Goal: Find contact information: Find contact information

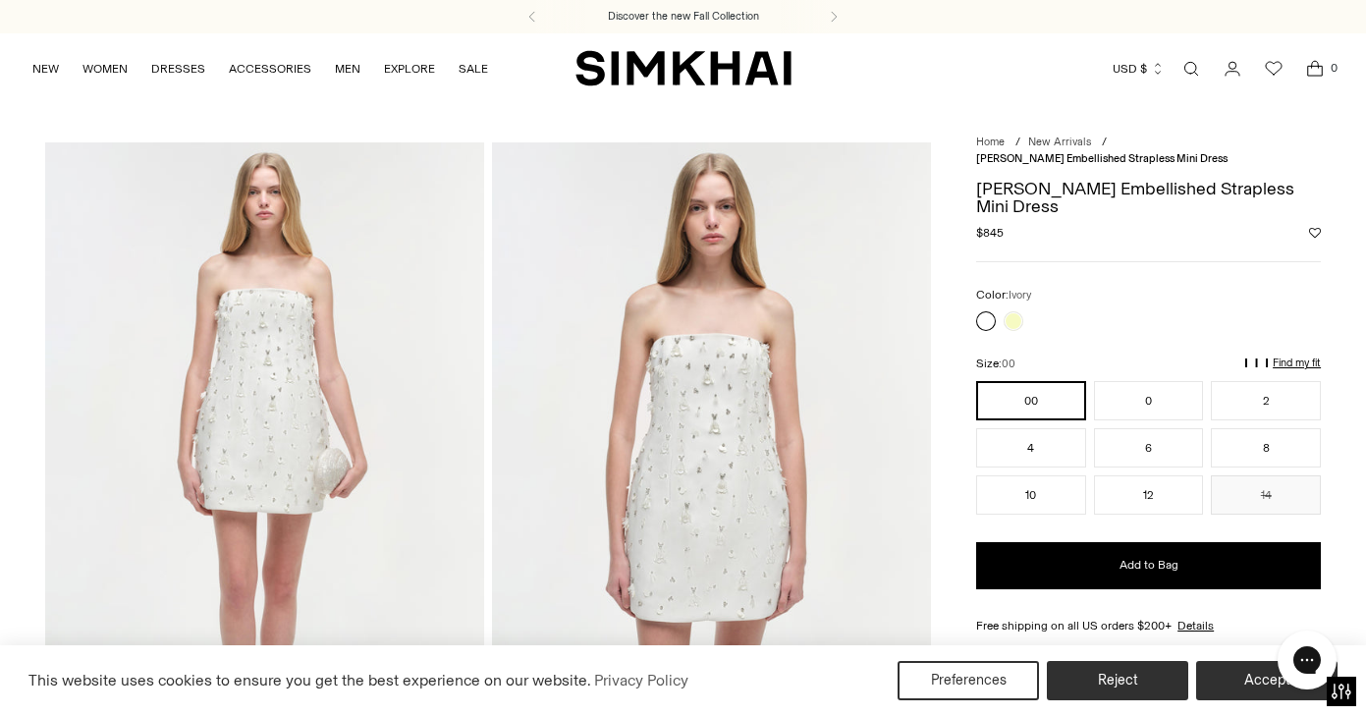
click at [711, 72] on img "SIMKHAI" at bounding box center [683, 68] width 216 height 38
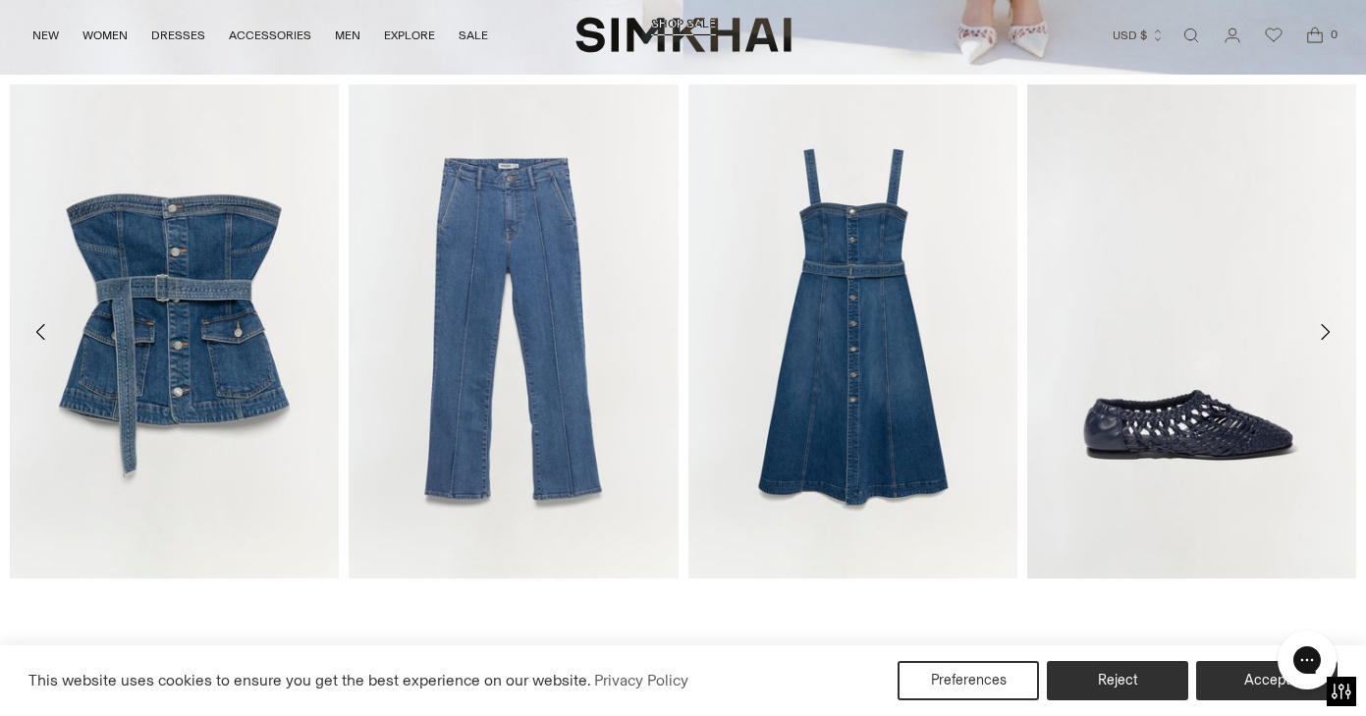
scroll to position [835, 0]
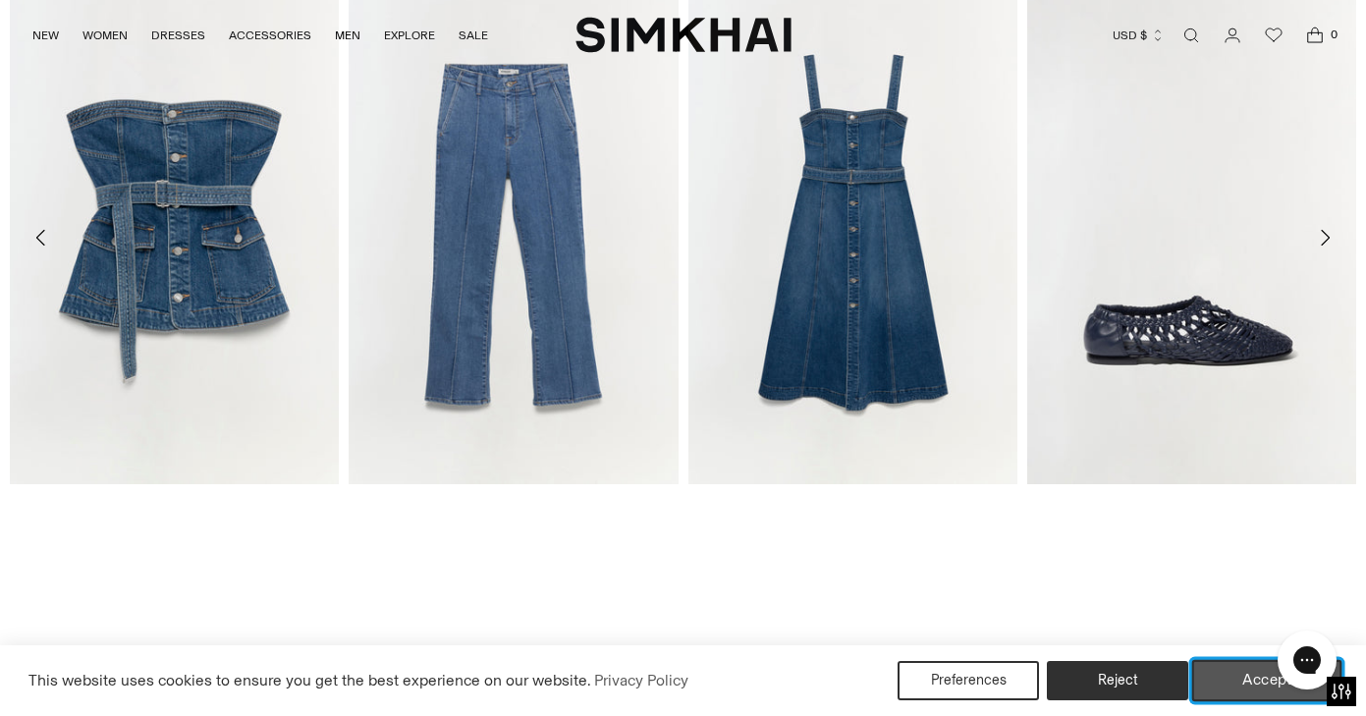
click at [1213, 692] on button "Accept" at bounding box center [1267, 680] width 150 height 41
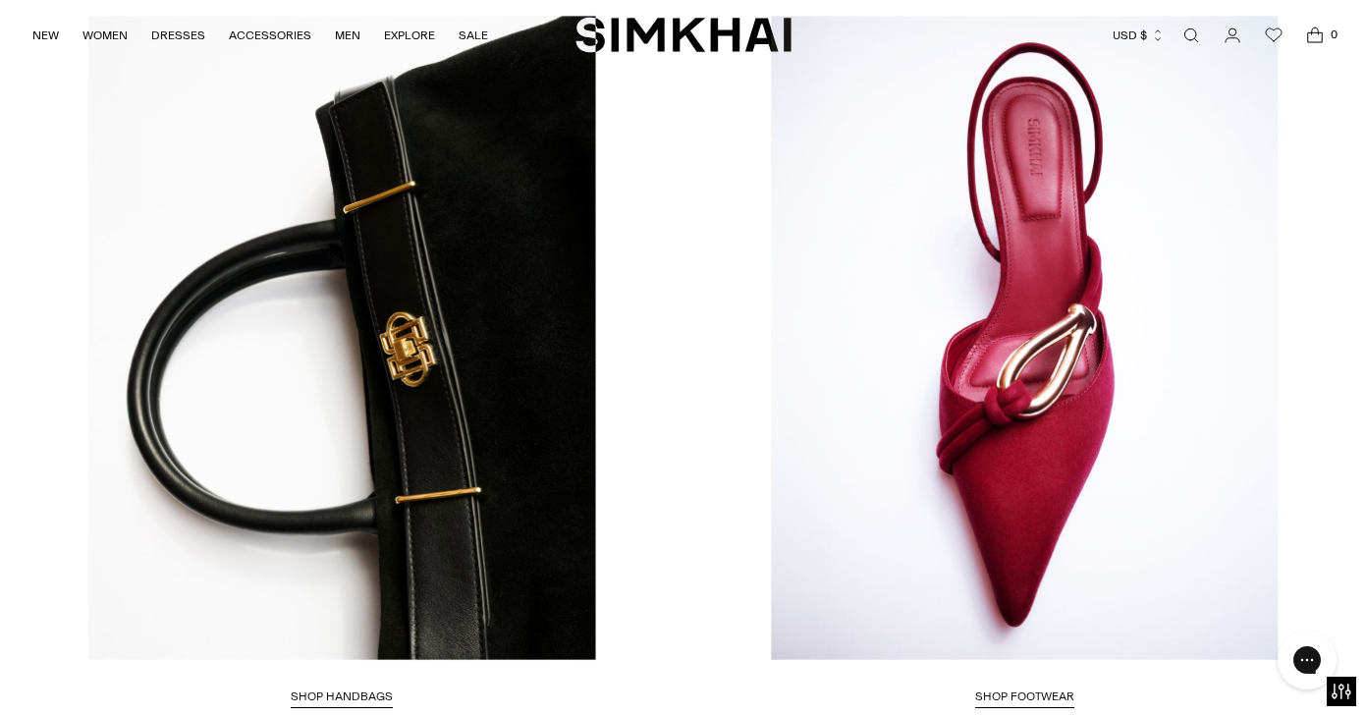
scroll to position [4932, 0]
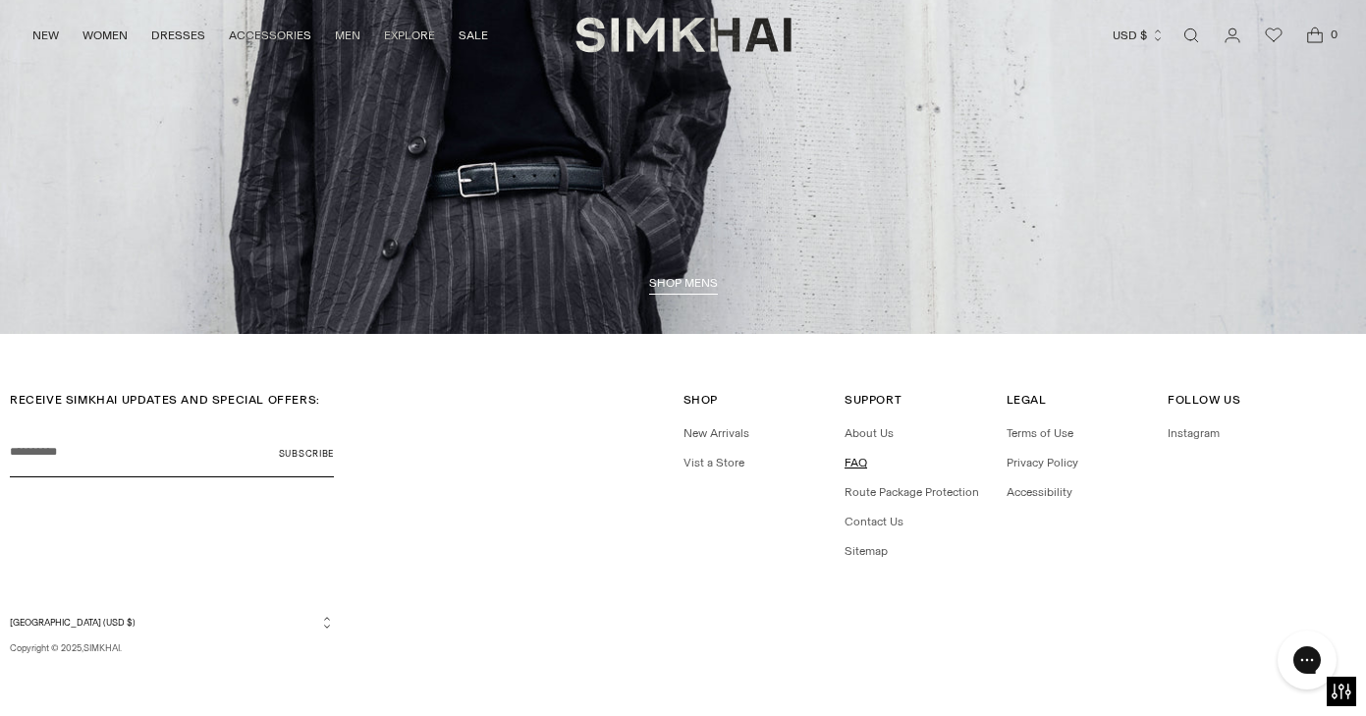
click at [858, 464] on link "FAQ" at bounding box center [855, 463] width 23 height 14
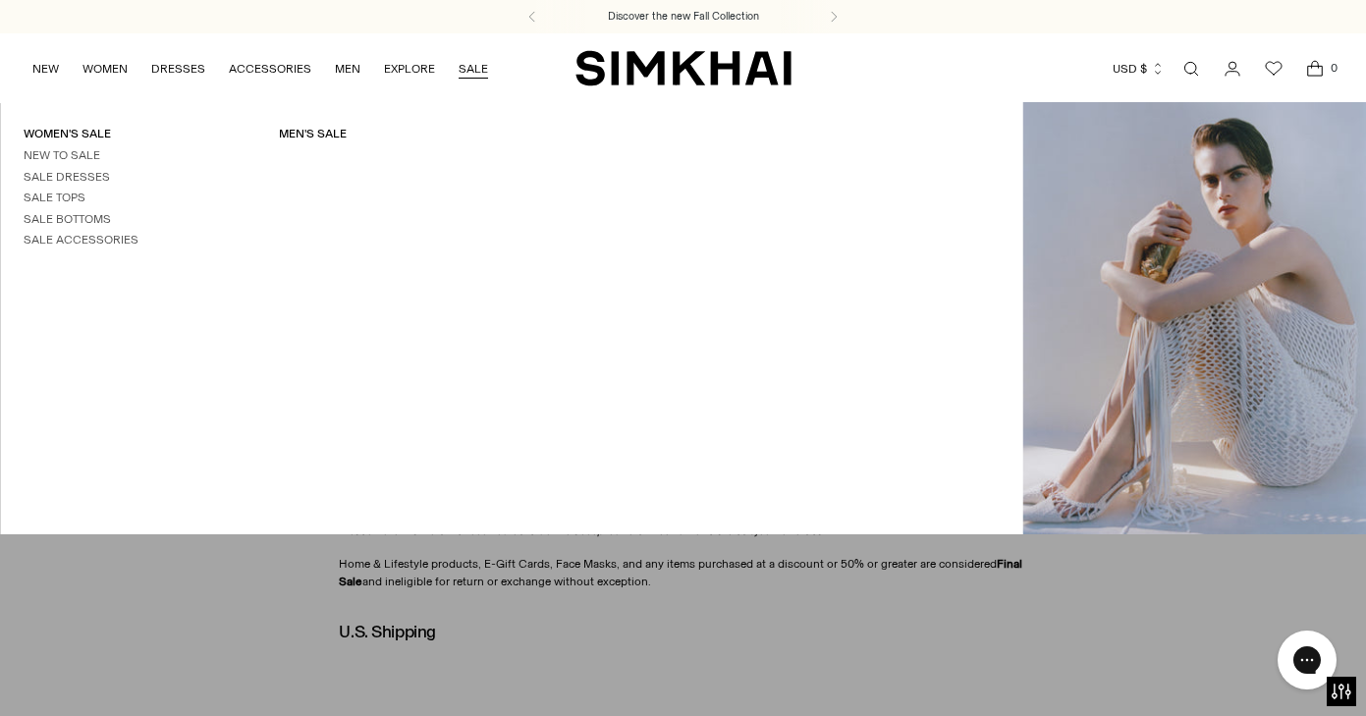
click at [640, 61] on img "SIMKHAI" at bounding box center [683, 68] width 216 height 38
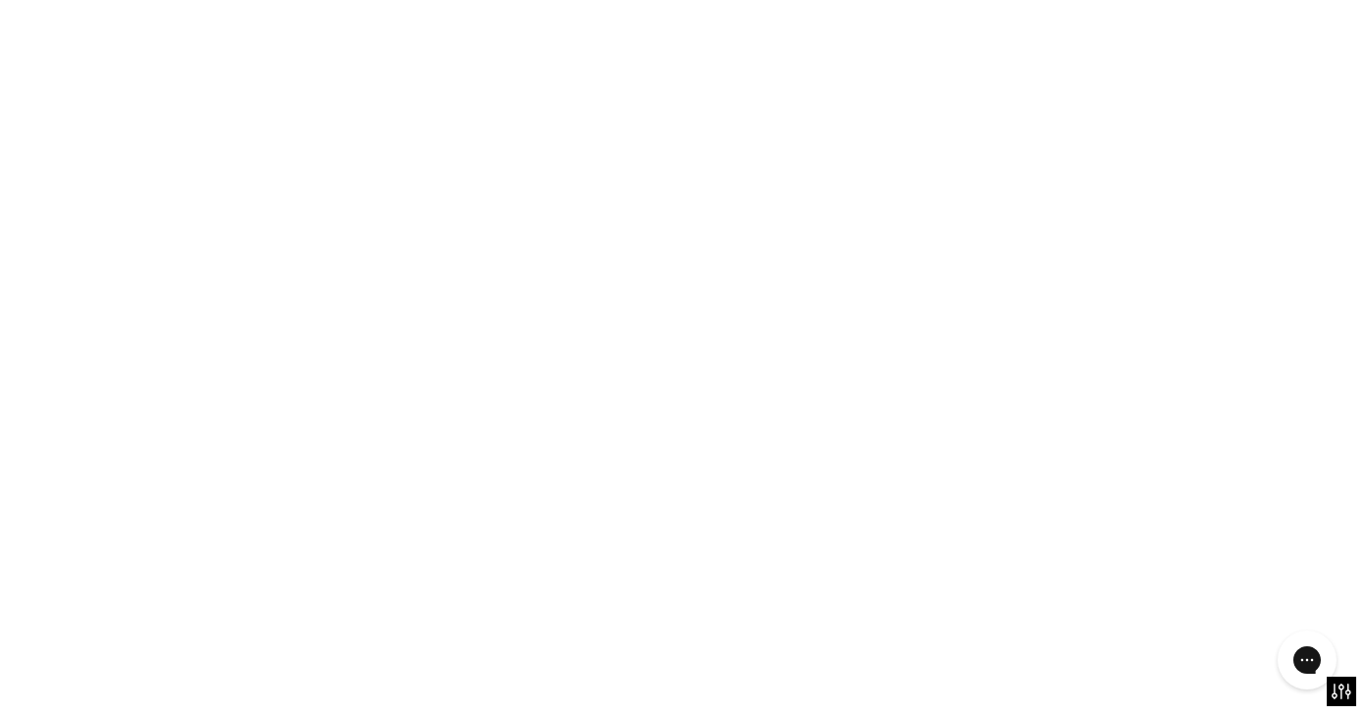
scroll to position [111, 0]
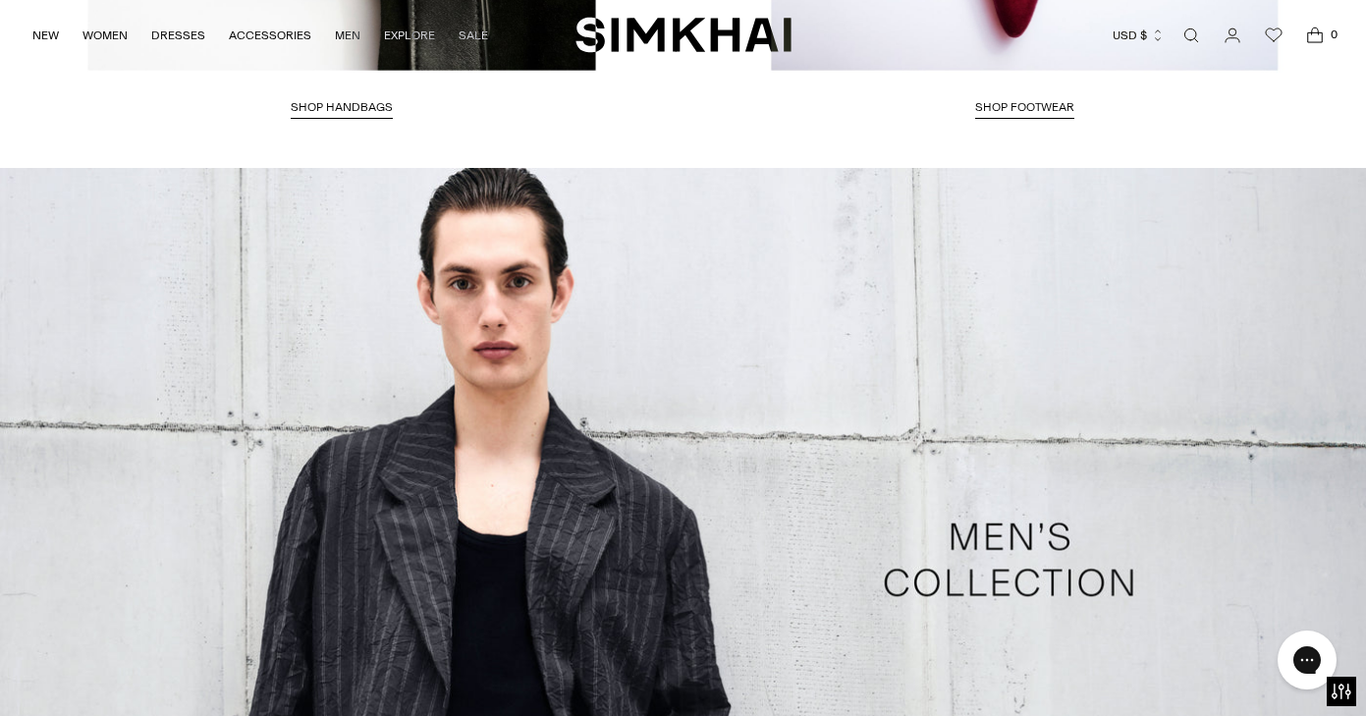
scroll to position [4932, 0]
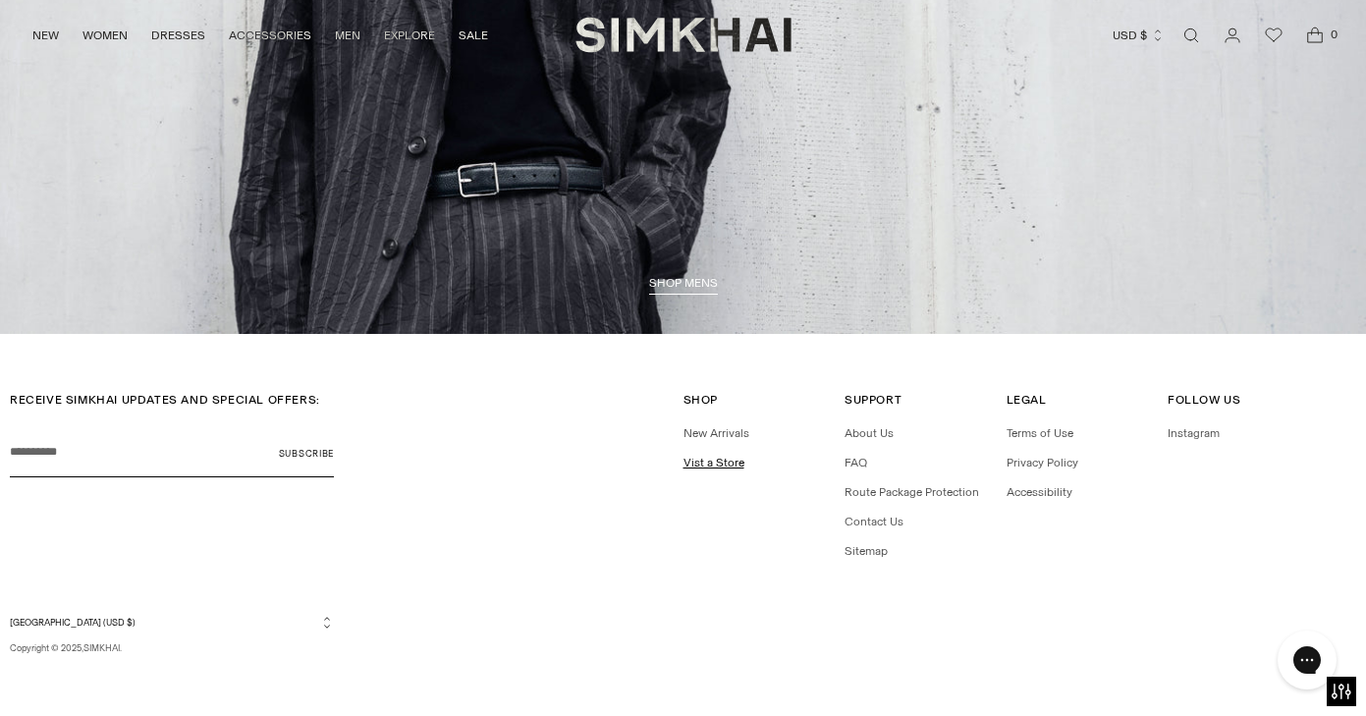
click at [738, 456] on link "Vist a Store" at bounding box center [713, 463] width 61 height 14
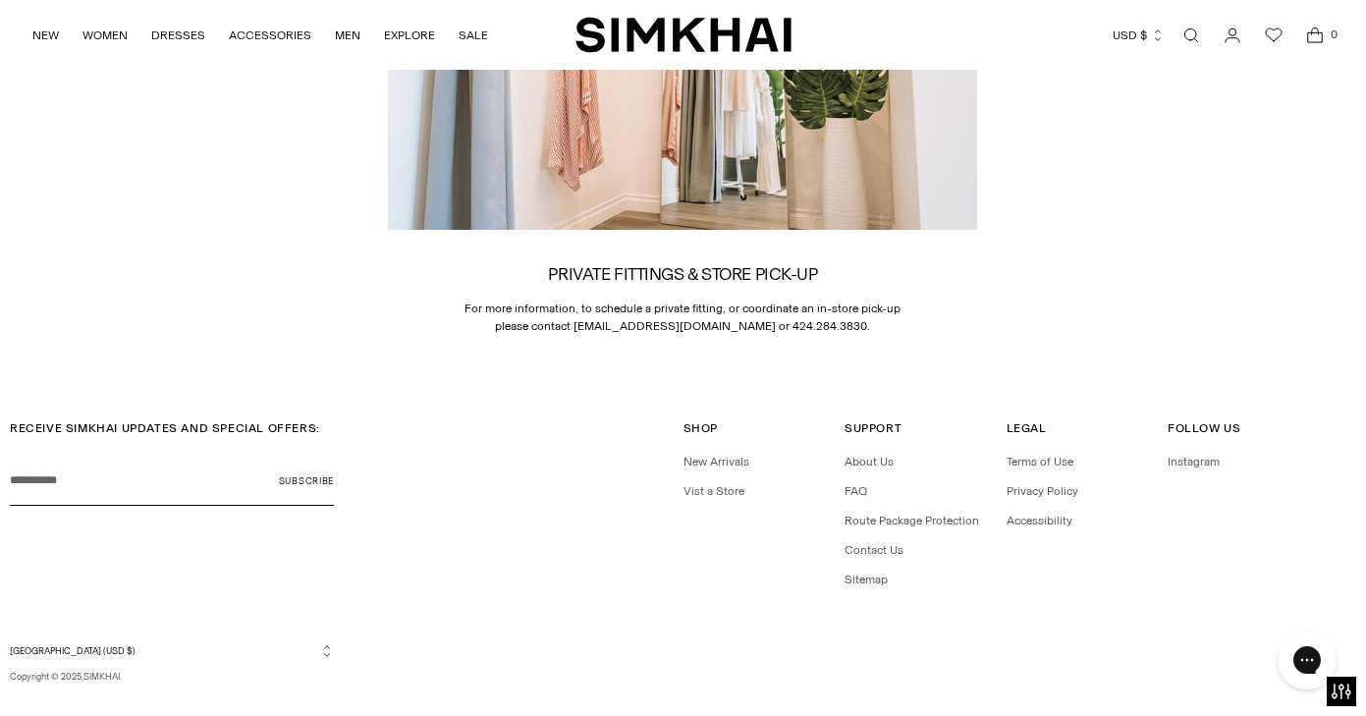
scroll to position [3055, 0]
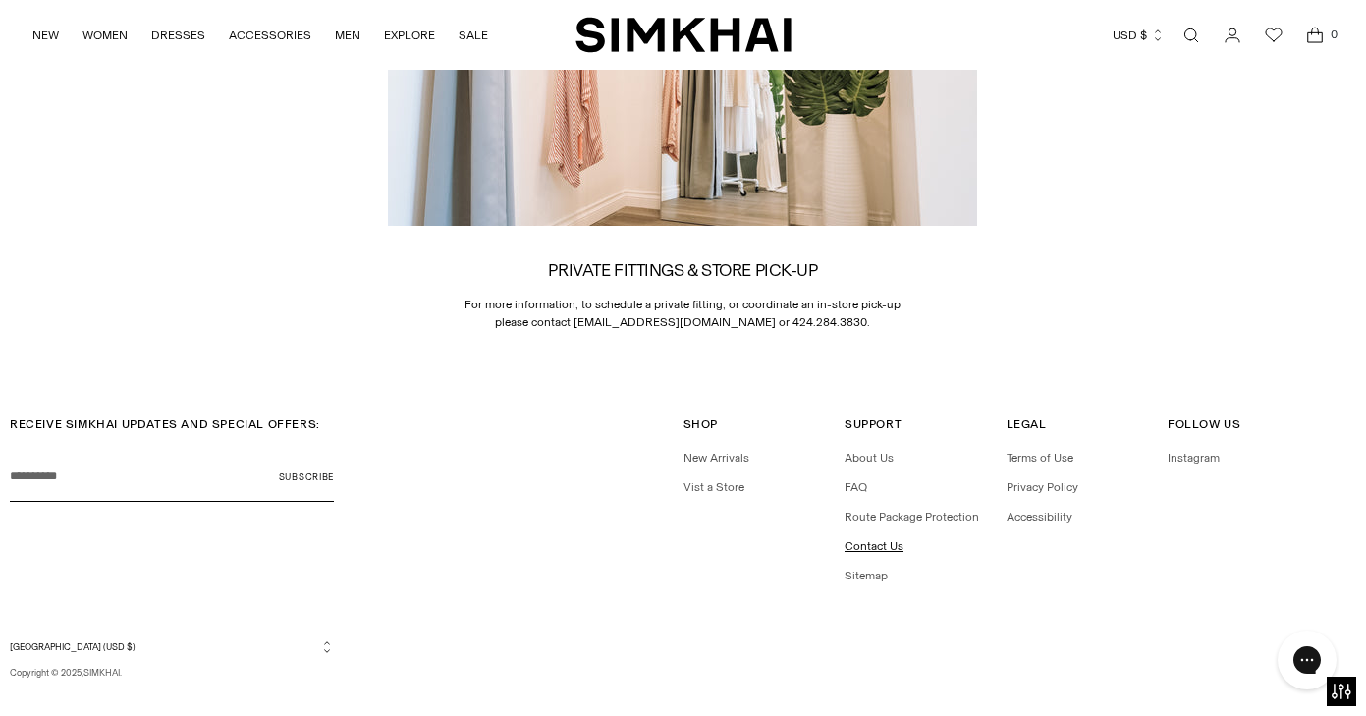
click at [885, 539] on link "Contact Us" at bounding box center [873, 546] width 59 height 14
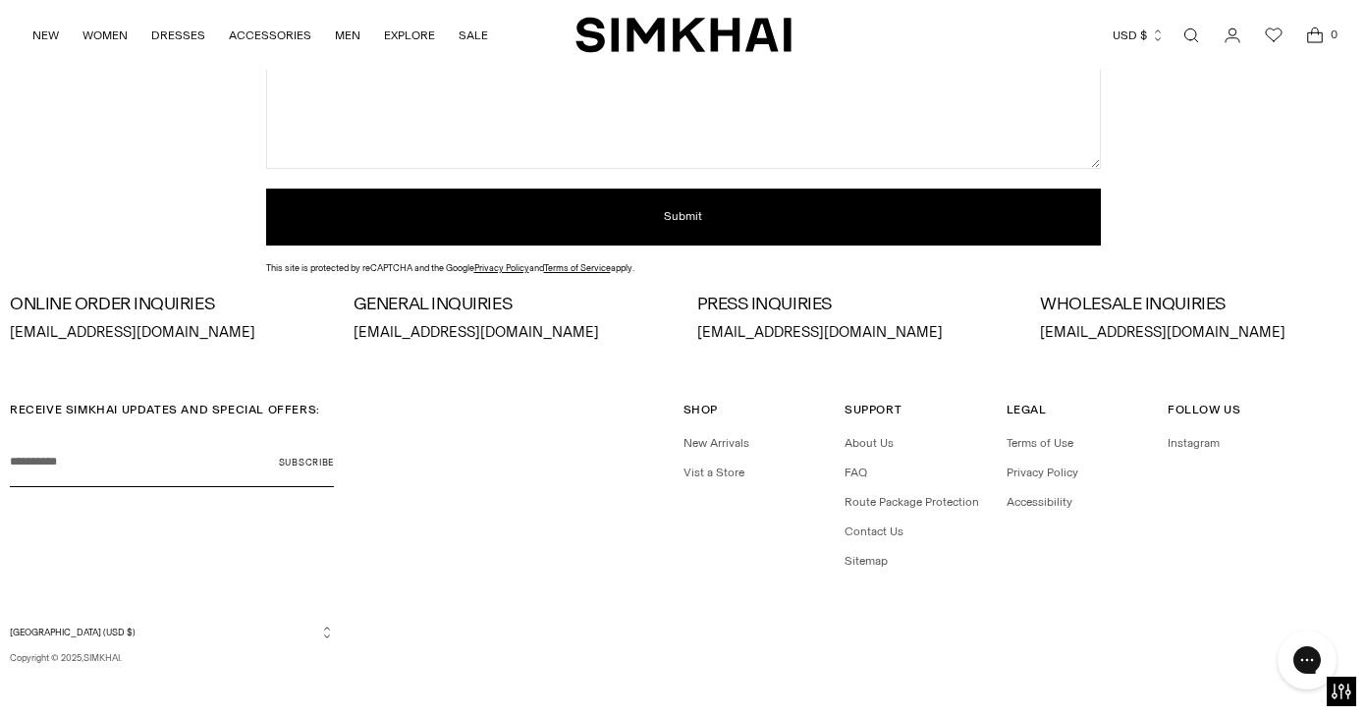
scroll to position [493, 0]
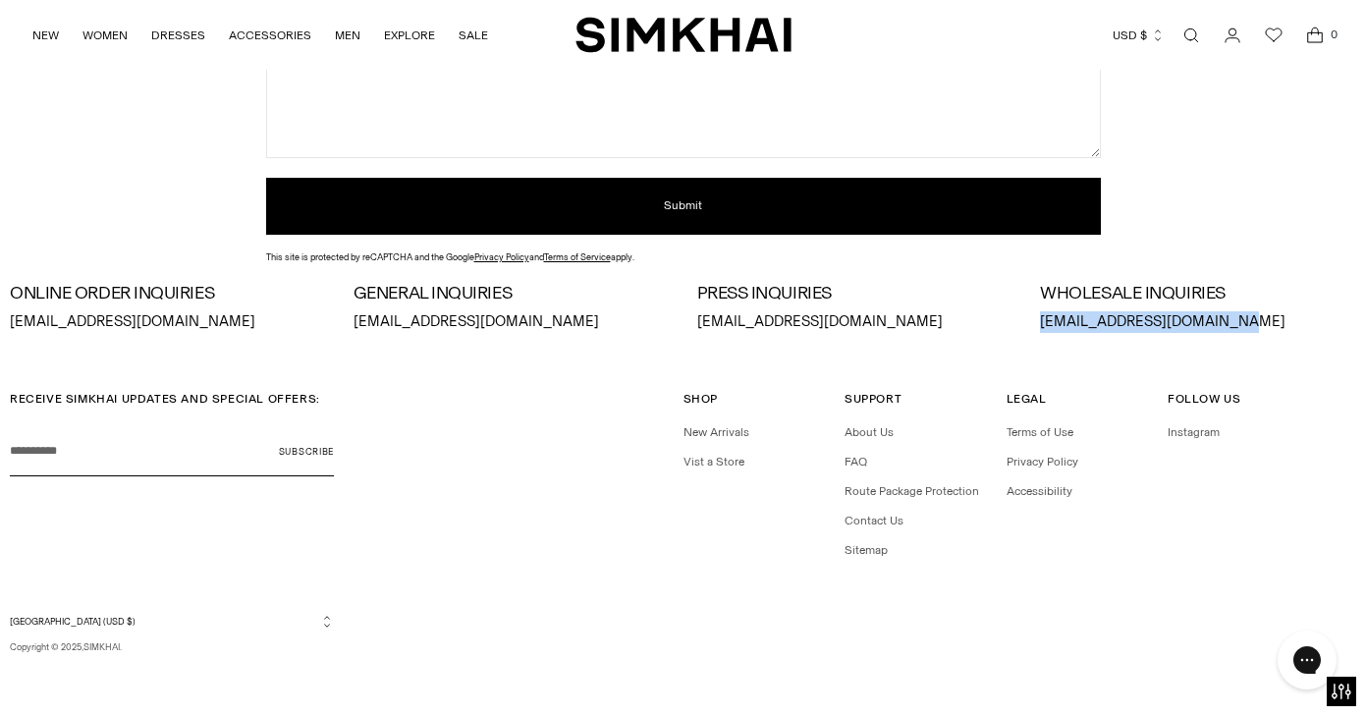
drag, startPoint x: 1226, startPoint y: 321, endPoint x: 1037, endPoint y: 322, distance: 189.5
click at [1037, 322] on div "ONLINE ORDER INQUIRIES orders@jonathansimkhai.com GENERAL INQUIRIES info@jonath…" at bounding box center [683, 308] width 1346 height 49
copy p "sales@jonathansimkhai.com"
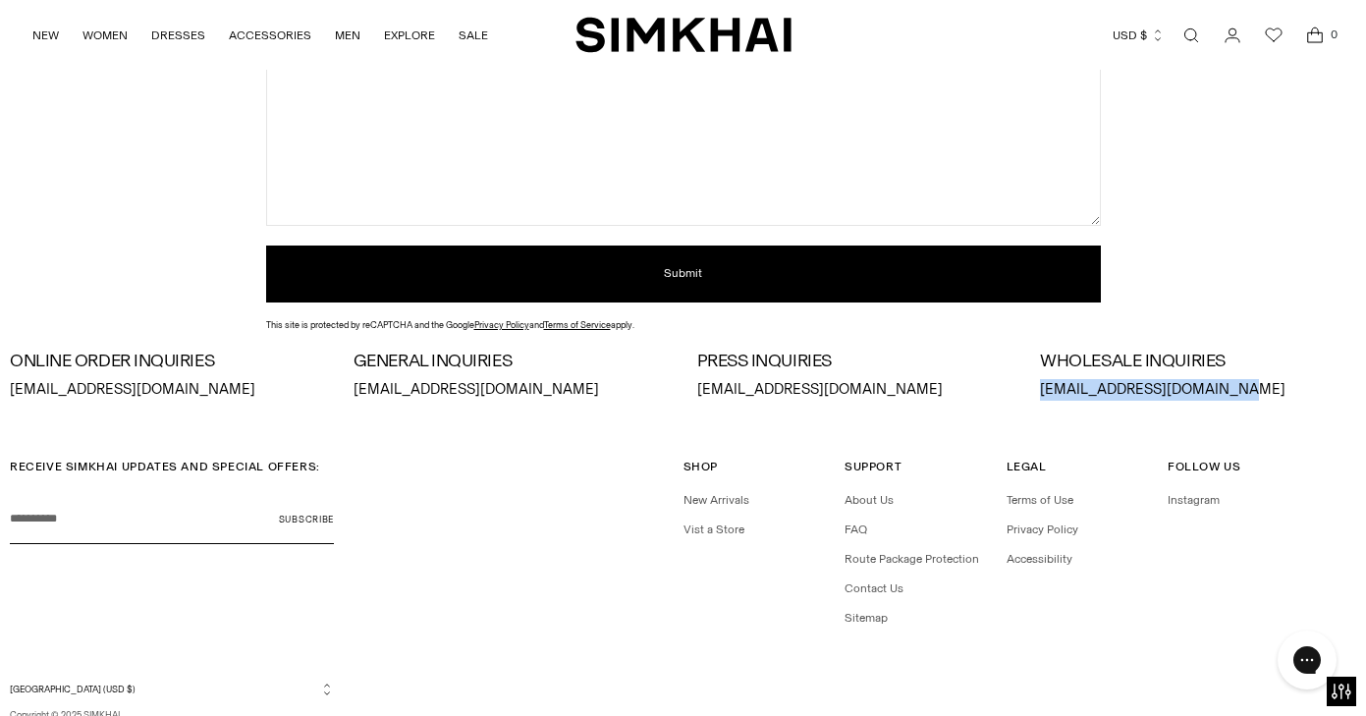
scroll to position [358, 0]
